Goal: Information Seeking & Learning: Check status

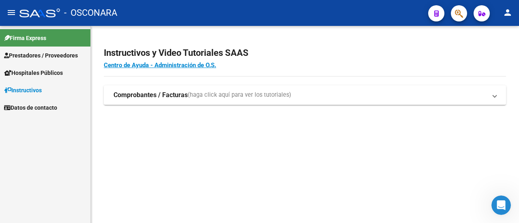
click at [12, 16] on mat-icon "menu" at bounding box center [11, 13] width 10 height 10
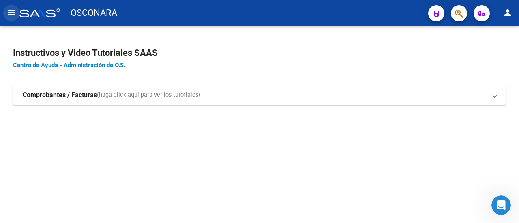
click at [12, 16] on mat-icon "menu" at bounding box center [11, 13] width 10 height 10
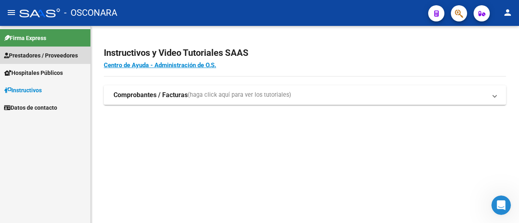
click at [40, 52] on span "Prestadores / Proveedores" at bounding box center [41, 55] width 74 height 9
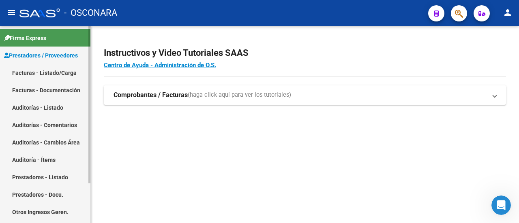
click at [62, 58] on span "Prestadores / Proveedores" at bounding box center [41, 55] width 74 height 9
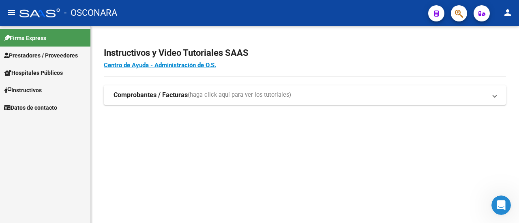
click at [9, 10] on mat-icon "menu" at bounding box center [11, 13] width 10 height 10
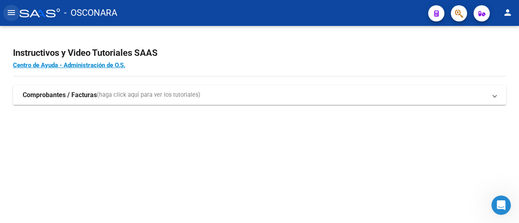
click at [9, 10] on mat-icon "menu" at bounding box center [11, 13] width 10 height 10
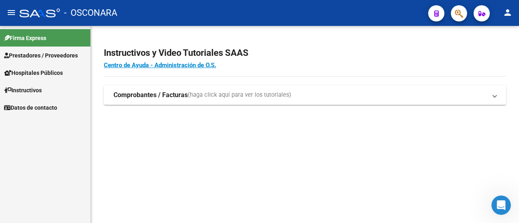
click at [52, 55] on span "Prestadores / Proveedores" at bounding box center [41, 55] width 74 height 9
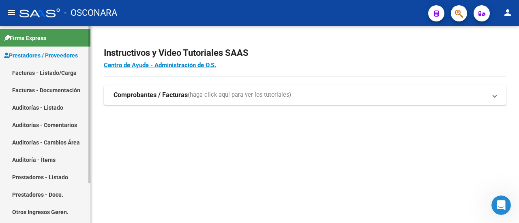
click at [52, 83] on link "Facturas - Documentación" at bounding box center [45, 89] width 90 height 17
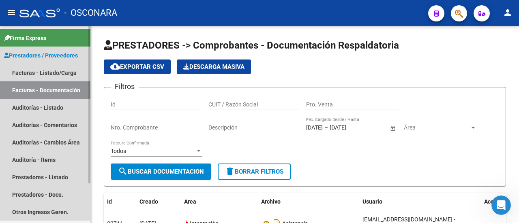
click at [36, 90] on link "Facturas - Documentación" at bounding box center [45, 89] width 90 height 17
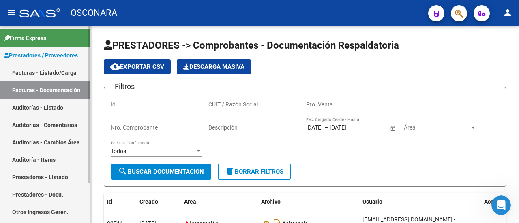
click at [64, 52] on span "Prestadores / Proveedores" at bounding box center [41, 55] width 74 height 9
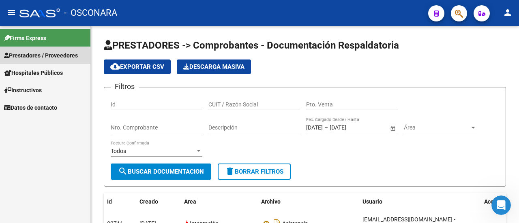
click at [43, 50] on link "Prestadores / Proveedores" at bounding box center [45, 55] width 90 height 17
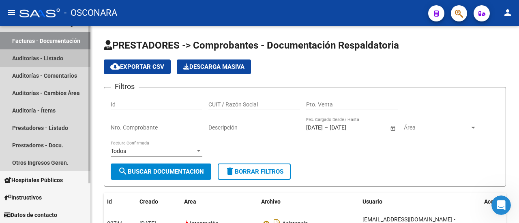
click at [17, 54] on link "Auditorías - Listado" at bounding box center [45, 57] width 90 height 17
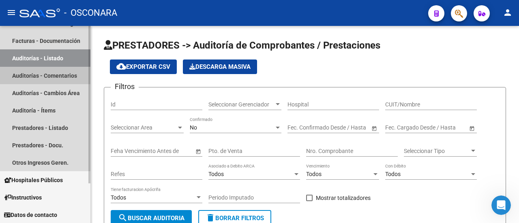
click at [36, 78] on link "Auditorías - Comentarios" at bounding box center [45, 75] width 90 height 17
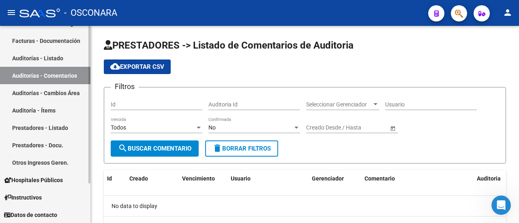
click at [48, 95] on link "Auditorías - Cambios Área" at bounding box center [45, 92] width 90 height 17
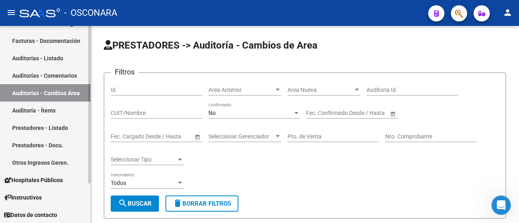
click at [46, 116] on link "Auditoría - Ítems" at bounding box center [45, 110] width 90 height 17
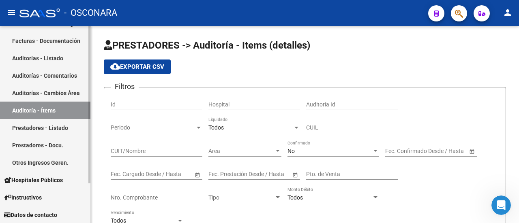
click at [47, 124] on link "Prestadores - Listado" at bounding box center [45, 127] width 90 height 17
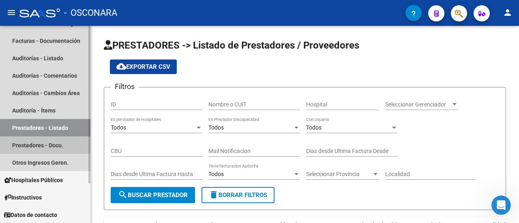
click at [43, 141] on link "Prestadores - Docu." at bounding box center [45, 145] width 90 height 17
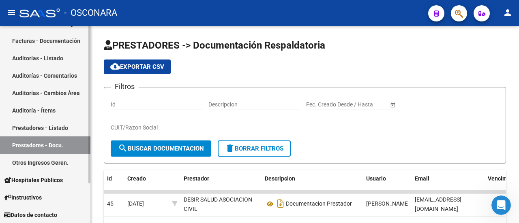
click at [43, 165] on link "Otros Ingresos Geren." at bounding box center [45, 162] width 90 height 17
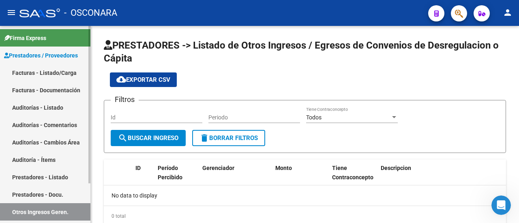
click at [42, 51] on span "Prestadores / Proveedores" at bounding box center [41, 55] width 74 height 9
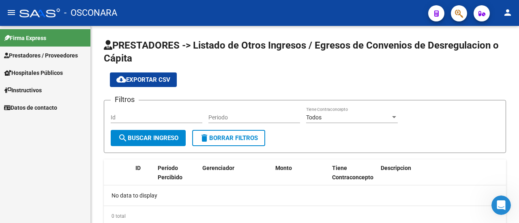
click at [43, 71] on span "Hospitales Públicos" at bounding box center [33, 72] width 59 height 9
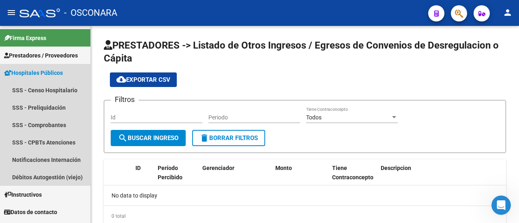
click at [43, 71] on span "Hospitales Públicos" at bounding box center [33, 72] width 59 height 9
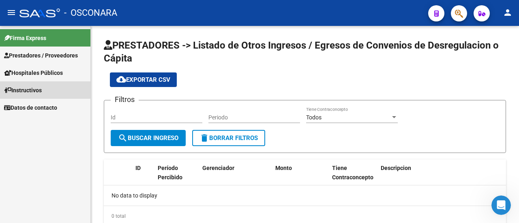
click at [40, 90] on span "Instructivos" at bounding box center [23, 90] width 38 height 9
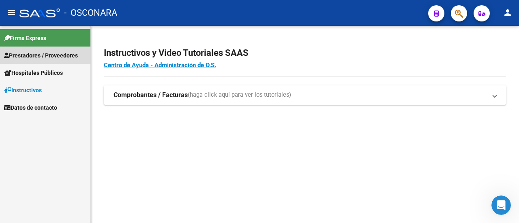
click at [37, 57] on span "Prestadores / Proveedores" at bounding box center [41, 55] width 74 height 9
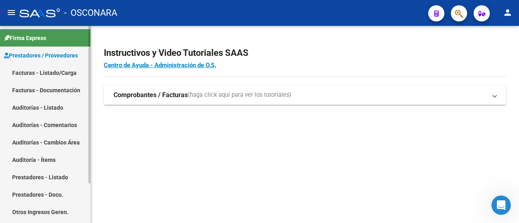
click at [37, 57] on span "Prestadores / Proveedores" at bounding box center [41, 55] width 74 height 9
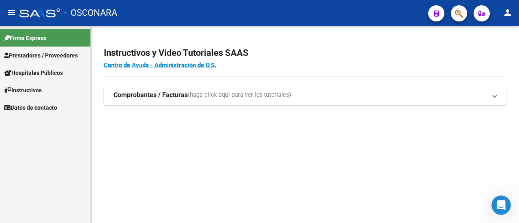
click at [41, 58] on span "Prestadores / Proveedores" at bounding box center [41, 55] width 74 height 9
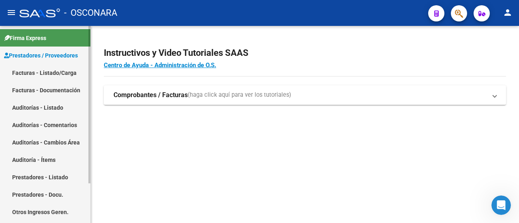
click at [45, 71] on link "Facturas - Listado/Carga" at bounding box center [45, 72] width 90 height 17
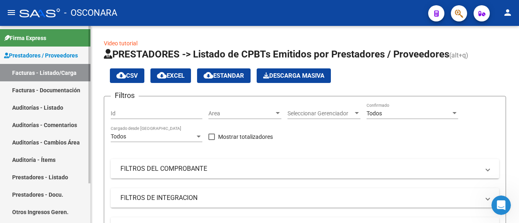
click at [36, 53] on span "Prestadores / Proveedores" at bounding box center [41, 55] width 74 height 9
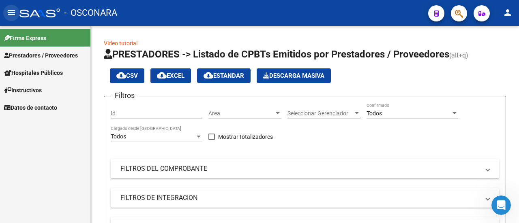
click at [15, 14] on mat-icon "menu" at bounding box center [11, 13] width 10 height 10
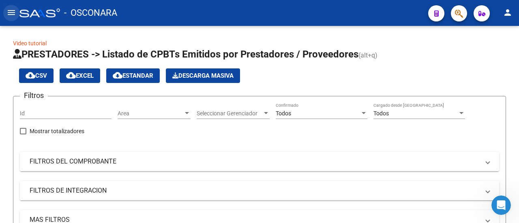
click at [11, 9] on mat-icon "menu" at bounding box center [11, 13] width 10 height 10
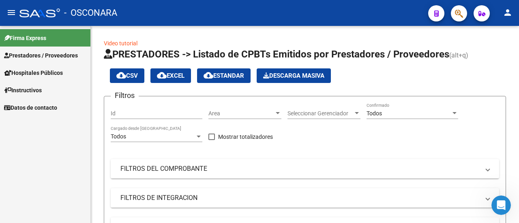
click at [34, 88] on span "Instructivos" at bounding box center [23, 90] width 38 height 9
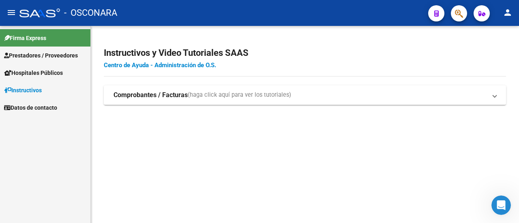
click at [183, 67] on link "Centro de Ayuda - Administración de O.S." at bounding box center [160, 65] width 112 height 7
click at [49, 56] on span "Prestadores / Proveedores" at bounding box center [41, 55] width 74 height 9
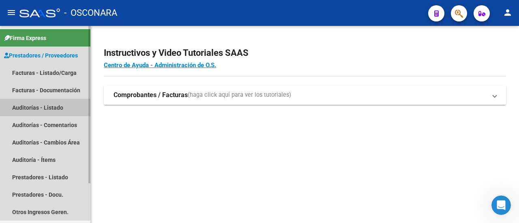
click at [55, 109] on link "Auditorías - Listado" at bounding box center [45, 107] width 90 height 17
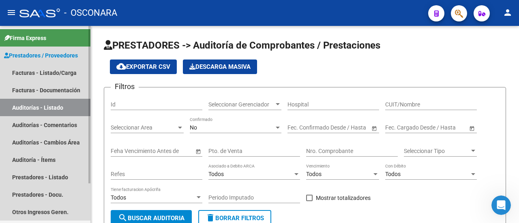
click at [52, 52] on span "Prestadores / Proveedores" at bounding box center [41, 55] width 74 height 9
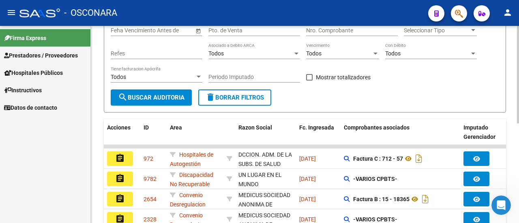
scroll to position [81, 0]
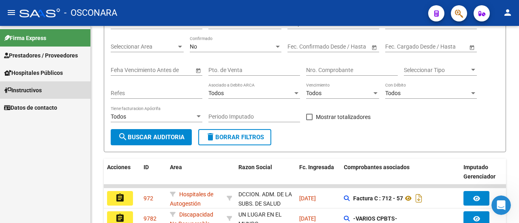
click at [46, 91] on link "Instructivos" at bounding box center [45, 89] width 90 height 17
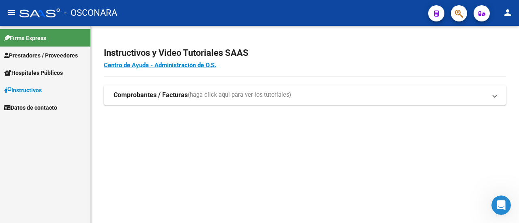
click at [232, 93] on span "(haga click aquí para ver los tutoriales)" at bounding box center [239, 95] width 103 height 9
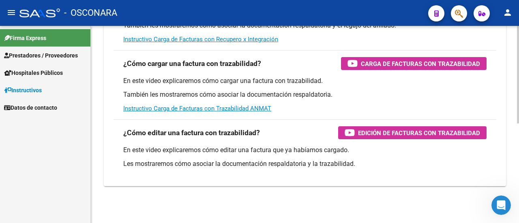
scroll to position [201, 0]
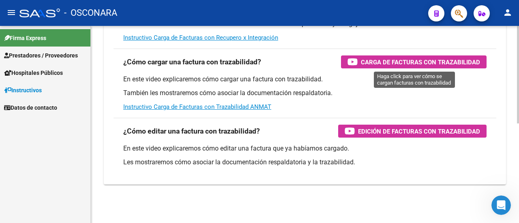
click at [434, 60] on span "Carga de Facturas con Trazabilidad" at bounding box center [420, 62] width 119 height 10
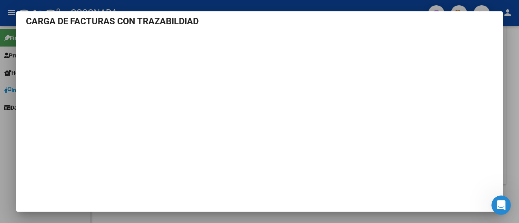
scroll to position [0, 0]
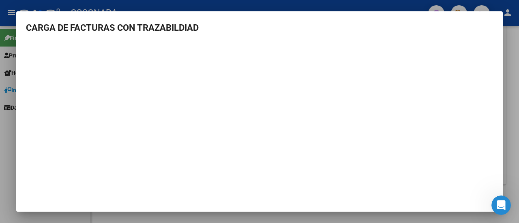
click at [2, 21] on div at bounding box center [259, 111] width 519 height 223
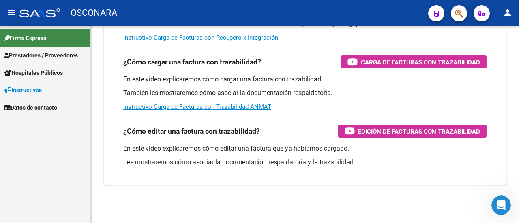
click at [45, 46] on link "Firma Express" at bounding box center [45, 37] width 90 height 17
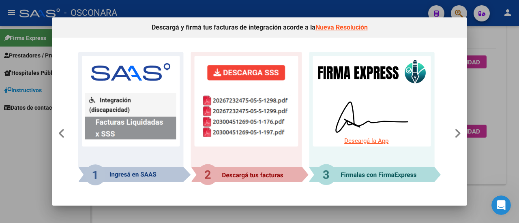
click at [28, 53] on div at bounding box center [259, 111] width 519 height 223
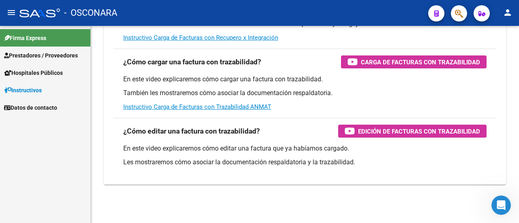
click at [28, 55] on span "Prestadores / Proveedores" at bounding box center [41, 55] width 74 height 9
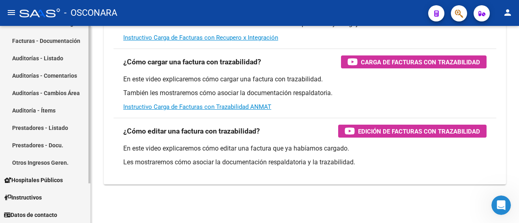
scroll to position [49, 0]
click at [47, 160] on link "Otros Ingresos Geren." at bounding box center [45, 162] width 90 height 17
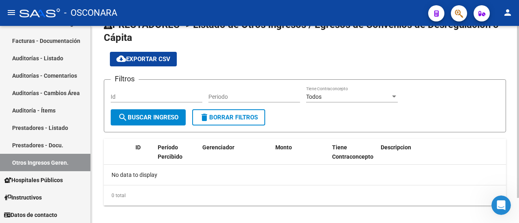
scroll to position [28, 0]
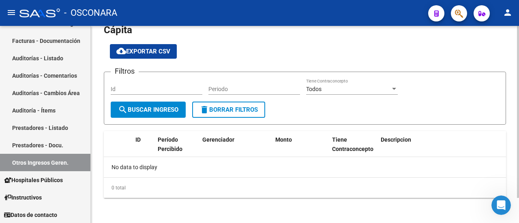
click at [142, 85] on div "Id" at bounding box center [157, 87] width 92 height 16
click at [150, 86] on input "-2" at bounding box center [157, 89] width 92 height 7
click at [145, 86] on input "-2" at bounding box center [157, 89] width 92 height 7
click at [135, 89] on input "-2" at bounding box center [157, 89] width 92 height 7
type input "-2"
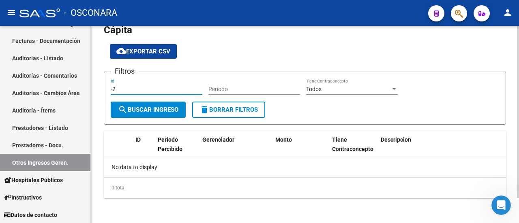
click at [173, 110] on span "search Buscar Ingreso" at bounding box center [148, 109] width 60 height 7
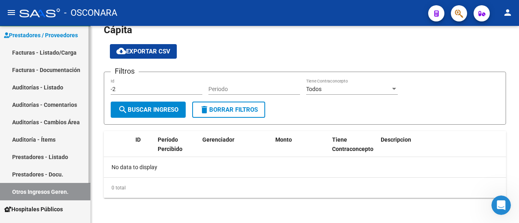
scroll to position [0, 0]
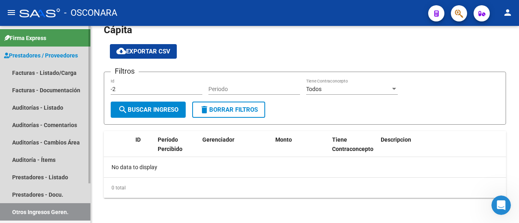
click at [36, 53] on span "Prestadores / Proveedores" at bounding box center [41, 55] width 74 height 9
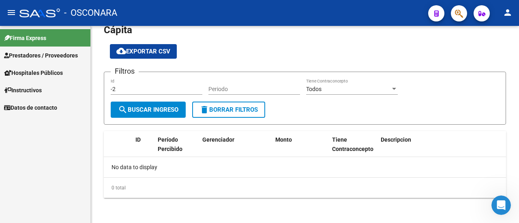
click at [42, 39] on span "Firma Express" at bounding box center [25, 38] width 42 height 9
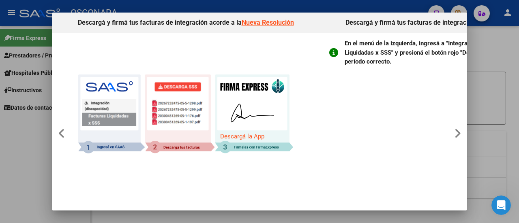
click at [45, 54] on div at bounding box center [259, 111] width 519 height 223
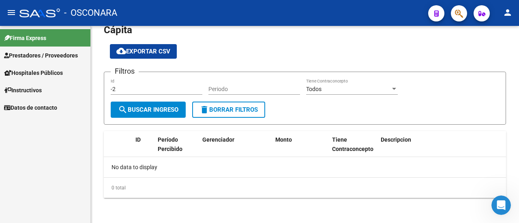
click at [18, 46] on link "Firma Express" at bounding box center [45, 37] width 90 height 17
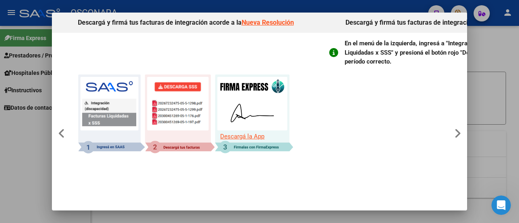
click at [21, 57] on div at bounding box center [259, 111] width 519 height 223
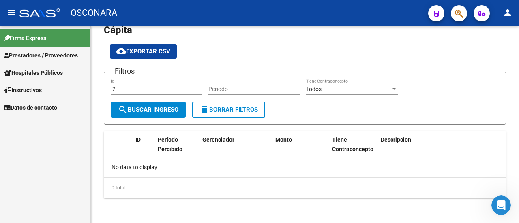
click at [31, 56] on span "Prestadores / Proveedores" at bounding box center [41, 55] width 74 height 9
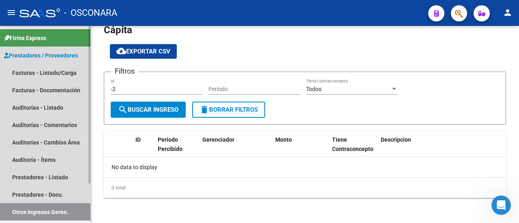
click at [59, 55] on span "Prestadores / Proveedores" at bounding box center [41, 55] width 74 height 9
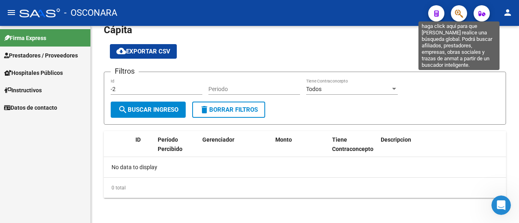
click at [457, 13] on icon "button" at bounding box center [459, 13] width 8 height 9
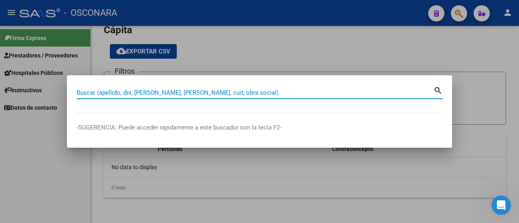
click at [227, 96] on input "Buscar (apellido, dni, [PERSON_NAME], [PERSON_NAME], cuit, obra social)" at bounding box center [255, 92] width 357 height 7
click at [456, 50] on div at bounding box center [259, 111] width 519 height 223
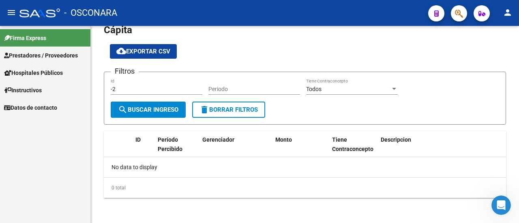
click at [482, 16] on icon "button" at bounding box center [481, 14] width 7 height 6
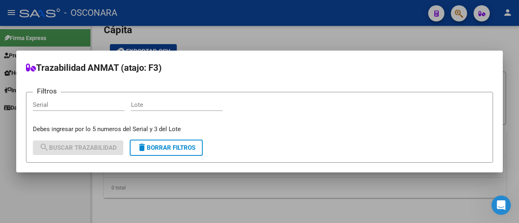
click at [96, 100] on div "Serial" at bounding box center [79, 105] width 92 height 12
click at [274, 128] on p "Debes ingresar por lo 5 numeros del Serial y 3 del Lote" at bounding box center [259, 129] width 453 height 9
click at [95, 107] on input "Serial" at bounding box center [79, 104] width 92 height 7
click at [97, 107] on input "Serial" at bounding box center [79, 104] width 92 height 7
click at [51, 107] on input "1147415808" at bounding box center [79, 104] width 92 height 7
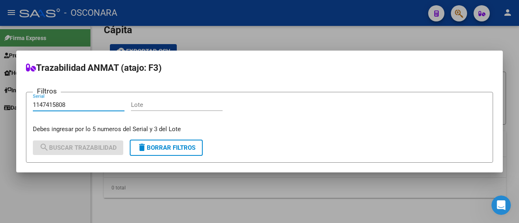
click at [60, 103] on input "1147415808" at bounding box center [79, 104] width 92 height 7
click at [77, 102] on input "1147415808" at bounding box center [79, 104] width 92 height 7
type input "1147415808"
click at [149, 104] on input "Lote" at bounding box center [177, 104] width 92 height 7
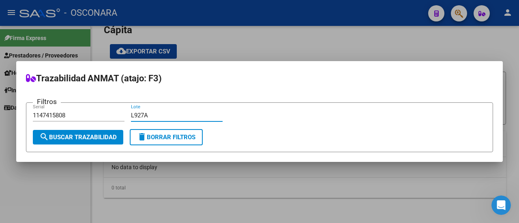
type input "L927A"
click at [104, 138] on span "search Buscar Trazabilidad" at bounding box center [77, 137] width 77 height 7
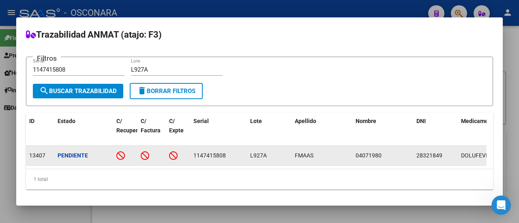
click at [84, 152] on strong "Pendiente" at bounding box center [73, 155] width 30 height 6
click at [196, 152] on span "1147415808" at bounding box center [209, 155] width 32 height 6
click at [173, 152] on icon at bounding box center [173, 155] width 9 height 9
click at [145, 151] on icon at bounding box center [145, 155] width 9 height 9
click at [94, 151] on div "Pendiente" at bounding box center [84, 155] width 52 height 9
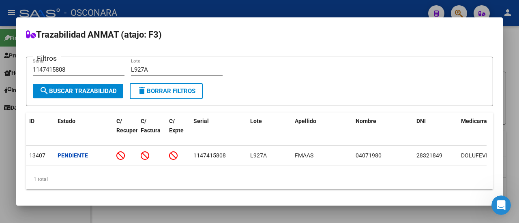
click at [51, 160] on datatable-selection "13407 Pendiente 1147415808 L927A FMAAS 04071980 28321849 DOLUFEVIR 50 077953675…" at bounding box center [256, 163] width 460 height 7
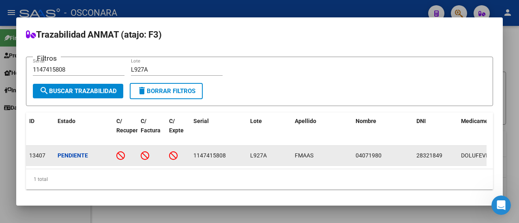
click at [65, 152] on strong "Pendiente" at bounding box center [73, 155] width 30 height 6
click at [40, 152] on span "13407" at bounding box center [37, 155] width 16 height 6
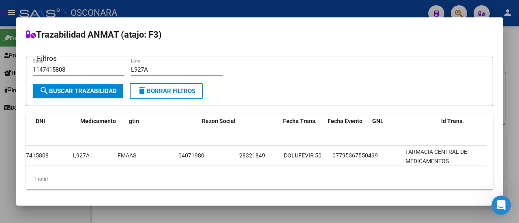
scroll to position [0, 385]
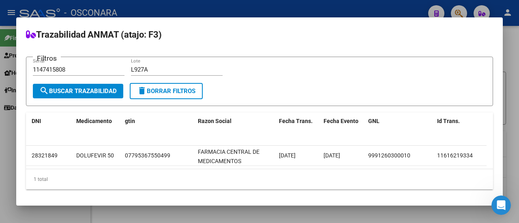
click at [73, 88] on span "search Buscar Trazabilidad" at bounding box center [77, 91] width 77 height 7
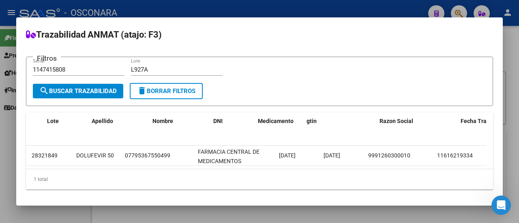
scroll to position [0, 0]
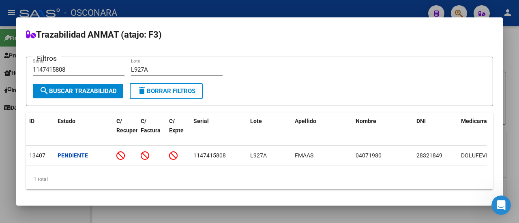
click at [270, 46] on mat-dialog-container "Trazabilidad ANMAT (atajo: F3) Filtros 1147415808 Serial L927A Lote search Busc…" at bounding box center [259, 111] width 486 height 188
click at [503, 51] on div at bounding box center [259, 111] width 519 height 223
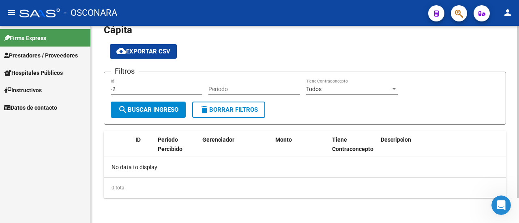
click at [508, 59] on div "PRESTADORES -> Listado de Otros Ingresos / Egresos de Convenios de Desregulacio…" at bounding box center [305, 111] width 428 height 227
click at [486, 14] on button "button" at bounding box center [481, 13] width 16 height 16
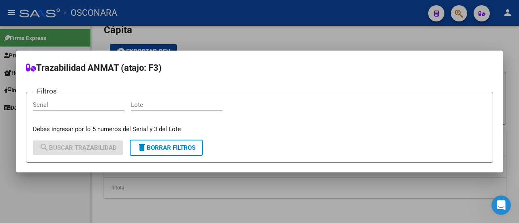
click at [240, 47] on div at bounding box center [259, 111] width 519 height 223
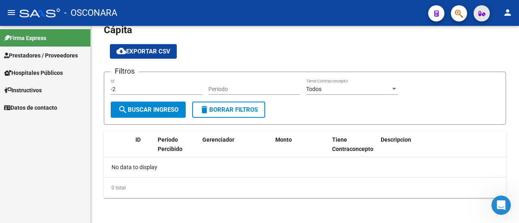
click at [483, 15] on icon "button" at bounding box center [481, 14] width 7 height 6
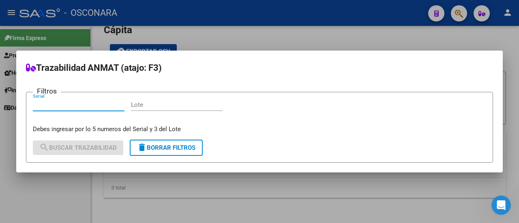
click at [92, 103] on input "Serial" at bounding box center [79, 104] width 92 height 7
type input "11474158008"
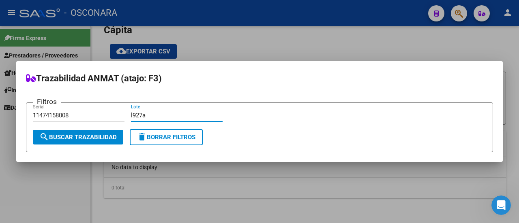
click at [75, 136] on span "search Buscar Trazabilidad" at bounding box center [77, 137] width 77 height 7
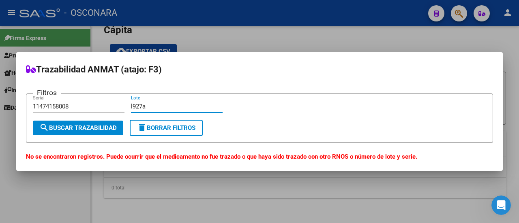
click at [134, 105] on input "l927a" at bounding box center [177, 106] width 92 height 7
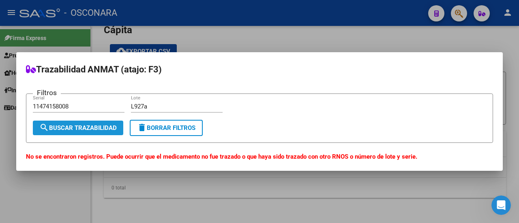
click at [103, 130] on span "search Buscar Trazabilidad" at bounding box center [77, 127] width 77 height 7
click at [78, 100] on div "11474158008 Serial" at bounding box center [79, 106] width 92 height 12
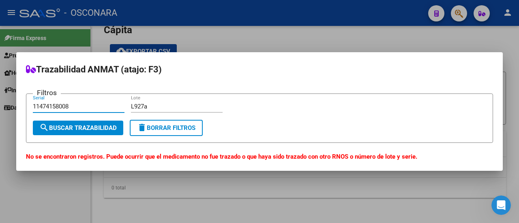
click at [38, 105] on input "11474158008" at bounding box center [79, 106] width 92 height 7
click at [53, 107] on input "11474158008" at bounding box center [79, 106] width 92 height 7
click at [185, 108] on input "L927a" at bounding box center [177, 106] width 92 height 7
type input "L927A"
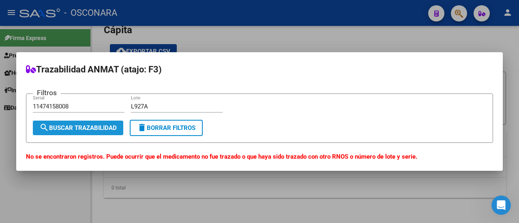
click at [94, 132] on button "search Buscar Trazabilidad" at bounding box center [78, 128] width 90 height 15
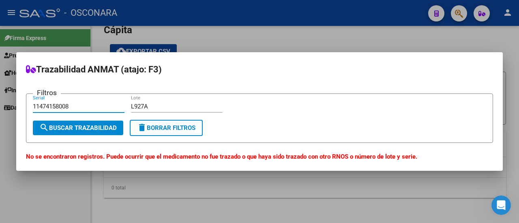
click at [94, 107] on input "11474158008" at bounding box center [79, 106] width 92 height 7
click at [44, 103] on input "11474158008" at bounding box center [79, 106] width 92 height 7
click at [61, 106] on input "11474158008" at bounding box center [79, 106] width 92 height 7
click at [66, 105] on input "11474158008" at bounding box center [79, 106] width 92 height 7
type input "1147415808"
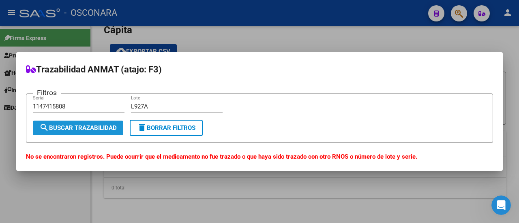
click at [92, 131] on span "search Buscar Trazabilidad" at bounding box center [77, 127] width 77 height 7
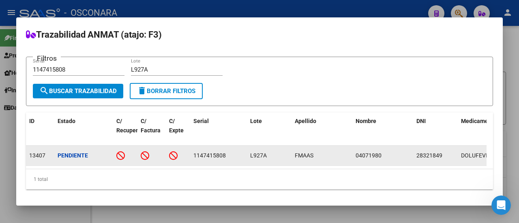
click at [59, 152] on strong "Pendiente" at bounding box center [73, 155] width 30 height 6
click at [66, 152] on strong "Pendiente" at bounding box center [73, 155] width 30 height 6
click at [75, 152] on strong "Pendiente" at bounding box center [73, 155] width 30 height 6
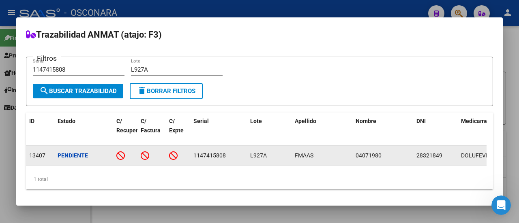
click at [120, 151] on icon at bounding box center [120, 155] width 9 height 9
click at [147, 151] on icon at bounding box center [145, 155] width 9 height 9
click at [170, 151] on icon at bounding box center [173, 155] width 9 height 9
drag, startPoint x: 171, startPoint y: 150, endPoint x: 126, endPoint y: 157, distance: 45.5
click at [171, 151] on icon at bounding box center [173, 155] width 9 height 9
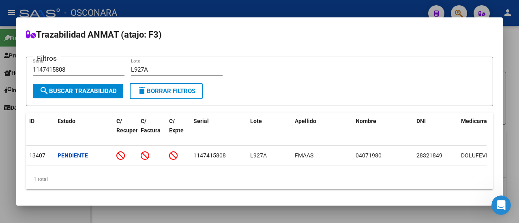
click at [312, 45] on mat-dialog-container "Trazabilidad ANMAT (atajo: F3) Filtros 1147415808 Serial L927A Lote search Busc…" at bounding box center [259, 111] width 486 height 188
click at [354, 35] on h2 "Trazabilidad ANMAT (atajo: F3)" at bounding box center [259, 34] width 467 height 15
click at [431, 26] on mat-dialog-container "Trazabilidad ANMAT (atajo: F3) Filtros 1147415808 Serial L927A Lote search Busc…" at bounding box center [259, 111] width 486 height 188
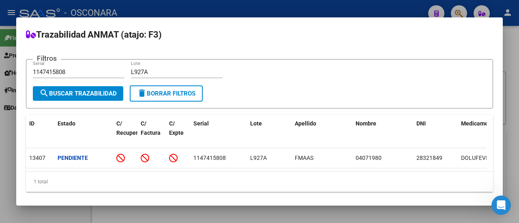
click at [60, 42] on h2 "Trazabilidad ANMAT (atajo: F3)" at bounding box center [259, 34] width 467 height 15
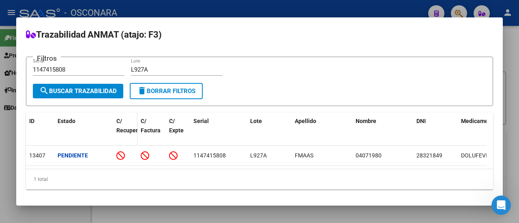
scroll to position [8, 0]
click at [158, 88] on span "delete Borrar Filtros" at bounding box center [166, 91] width 58 height 7
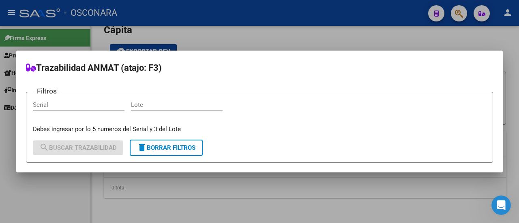
click at [230, 57] on mat-dialog-container "Trazabilidad ANMAT (atajo: F3) Filtros Serial Lote Debes ingresar por lo 5 nume…" at bounding box center [259, 112] width 486 height 122
click at [234, 51] on mat-dialog-container "Trazabilidad ANMAT (atajo: F3) Filtros Serial Lote Debes ingresar por lo 5 nume…" at bounding box center [259, 112] width 486 height 122
click at [235, 51] on mat-dialog-container "Trazabilidad ANMAT (atajo: F3) Filtros Serial Lote Debes ingresar por lo 5 nume…" at bounding box center [259, 112] width 486 height 122
click at [456, 82] on mat-dialog-container "Trazabilidad ANMAT (atajo: F3) Filtros Serial Lote Debes ingresar por lo 5 nume…" at bounding box center [259, 112] width 486 height 122
click at [464, 146] on form "Filtros Serial Lote Debes ingresar por lo 5 numeros del Serial y 3 del Lote sea…" at bounding box center [259, 127] width 467 height 71
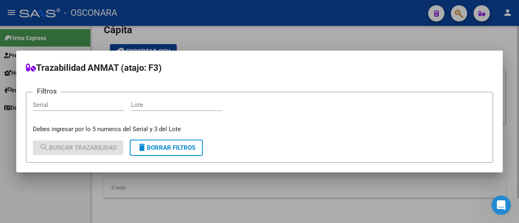
click at [209, 44] on div at bounding box center [259, 111] width 519 height 223
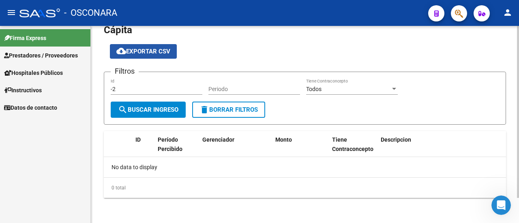
click at [175, 44] on button "cloud_download Exportar CSV" at bounding box center [143, 51] width 67 height 15
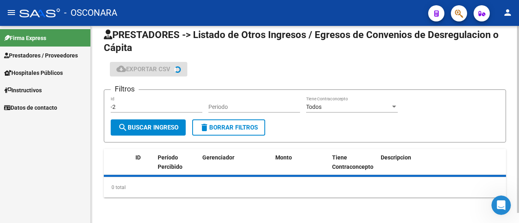
click at [268, 60] on app-list-header "PRESTADORES -> Listado de Otros Ingresos / Egresos de Convenios de Desregulacio…" at bounding box center [305, 85] width 402 height 114
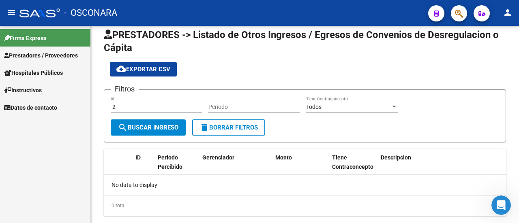
scroll to position [28, 0]
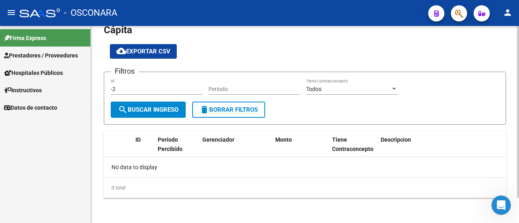
click at [446, 40] on app-list-header "PRESTADORES -> Listado de Otros Ingresos / Egresos de Convenios de Desregulacio…" at bounding box center [305, 68] width 402 height 114
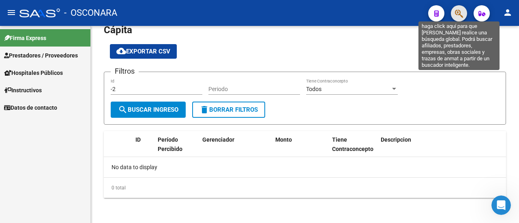
click at [455, 16] on icon "button" at bounding box center [459, 13] width 8 height 9
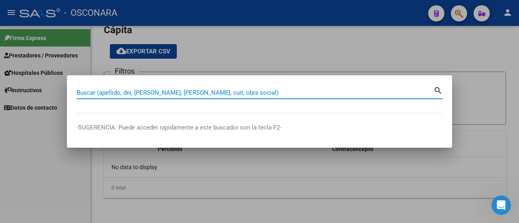
click at [209, 94] on input "Buscar (apellido, dni, [PERSON_NAME], [PERSON_NAME], cuit, obra social)" at bounding box center [255, 92] width 357 height 7
